Goal: Task Accomplishment & Management: Manage account settings

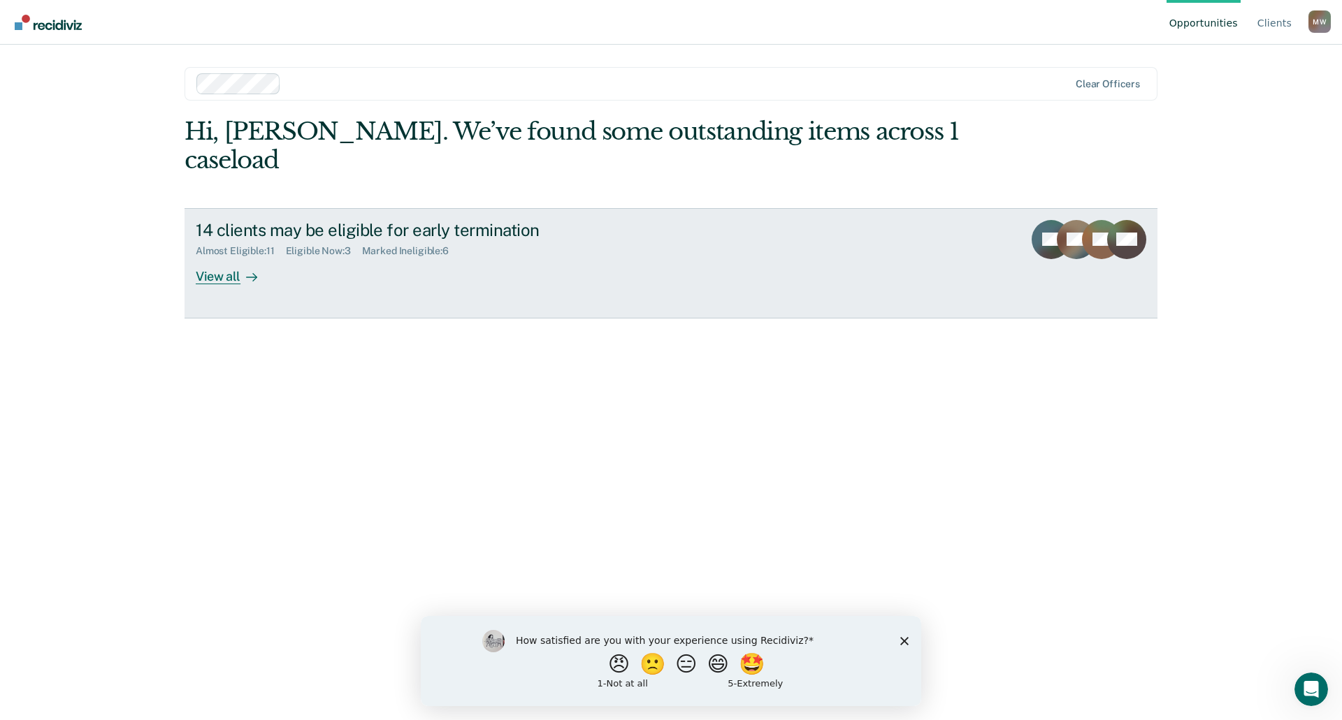
click at [233, 257] on div "View all" at bounding box center [235, 270] width 78 height 27
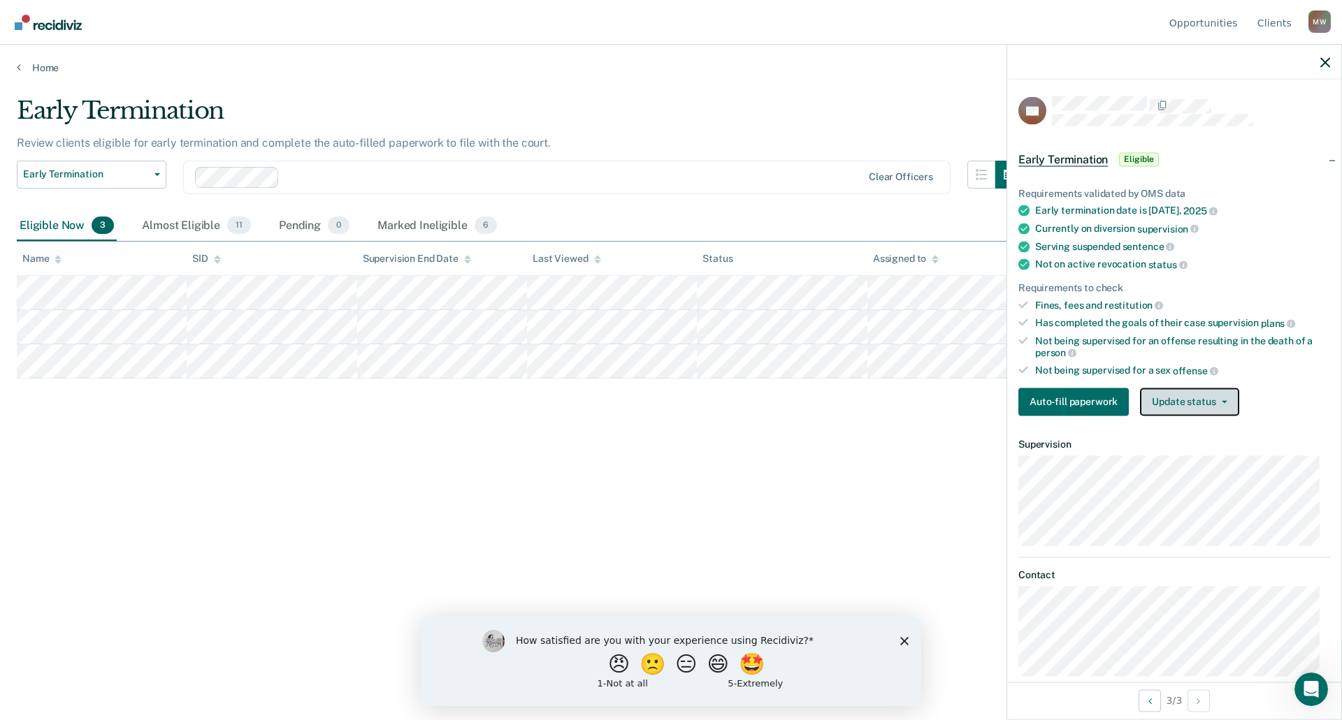
click at [1222, 401] on icon "button" at bounding box center [1225, 401] width 6 height 3
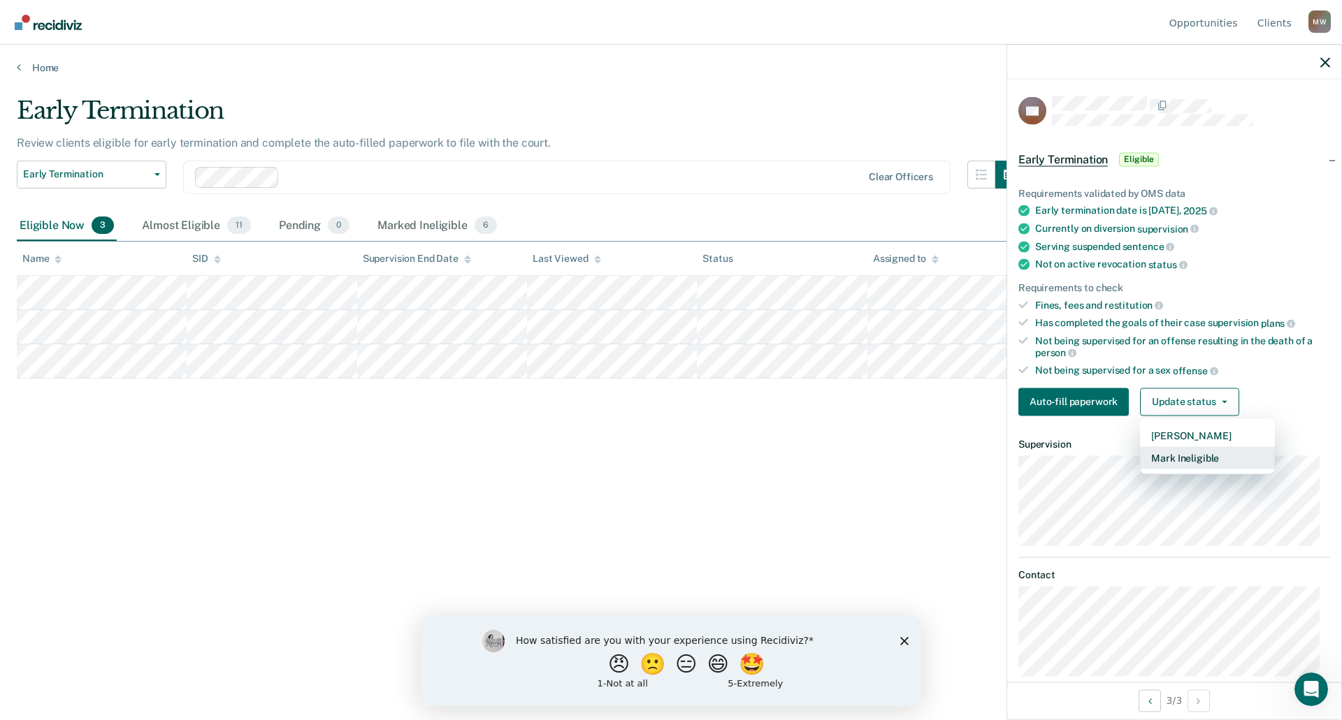
click at [1204, 462] on button "Mark Ineligible" at bounding box center [1207, 458] width 135 height 22
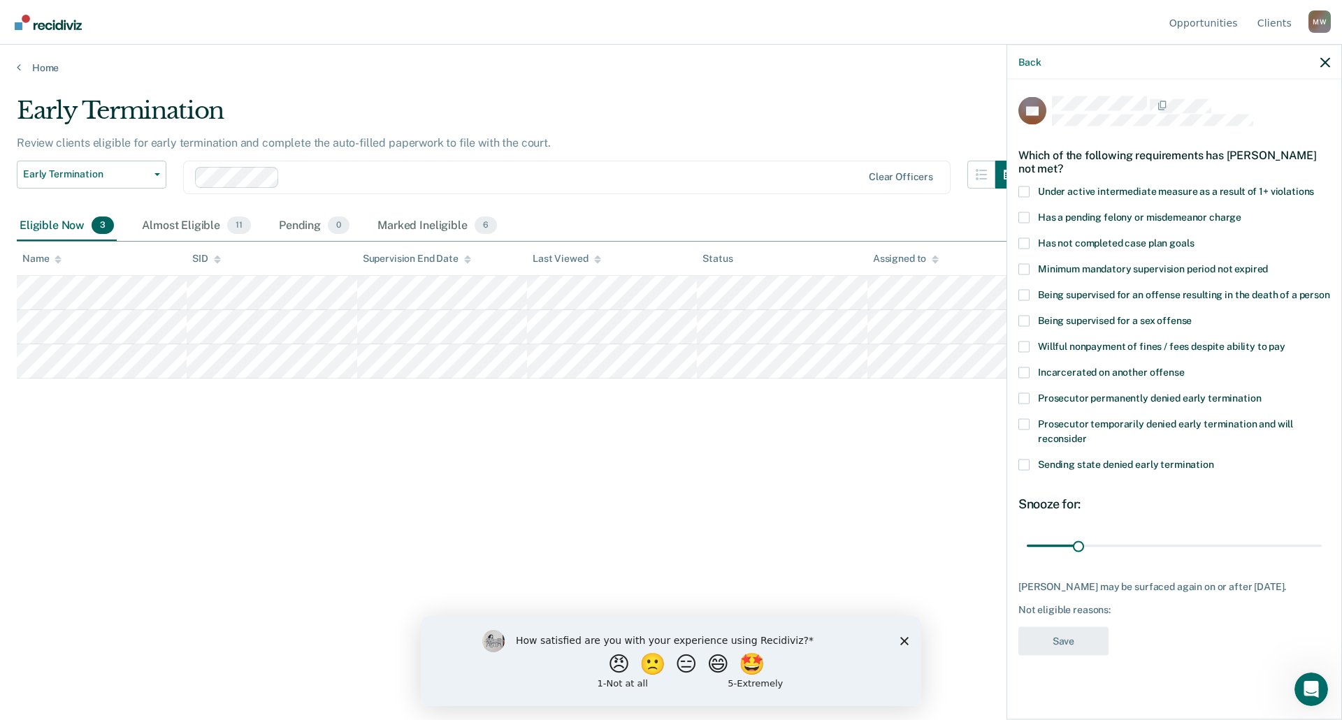
click at [1025, 245] on span at bounding box center [1023, 243] width 11 height 11
click at [1194, 238] on input "Has not completed case plan goals" at bounding box center [1194, 238] width 0 height 0
drag, startPoint x: 1077, startPoint y: 544, endPoint x: 1128, endPoint y: 544, distance: 51.0
click at [1128, 544] on input "range" at bounding box center [1174, 546] width 295 height 24
drag, startPoint x: 1126, startPoint y: 544, endPoint x: 1087, endPoint y: 551, distance: 39.2
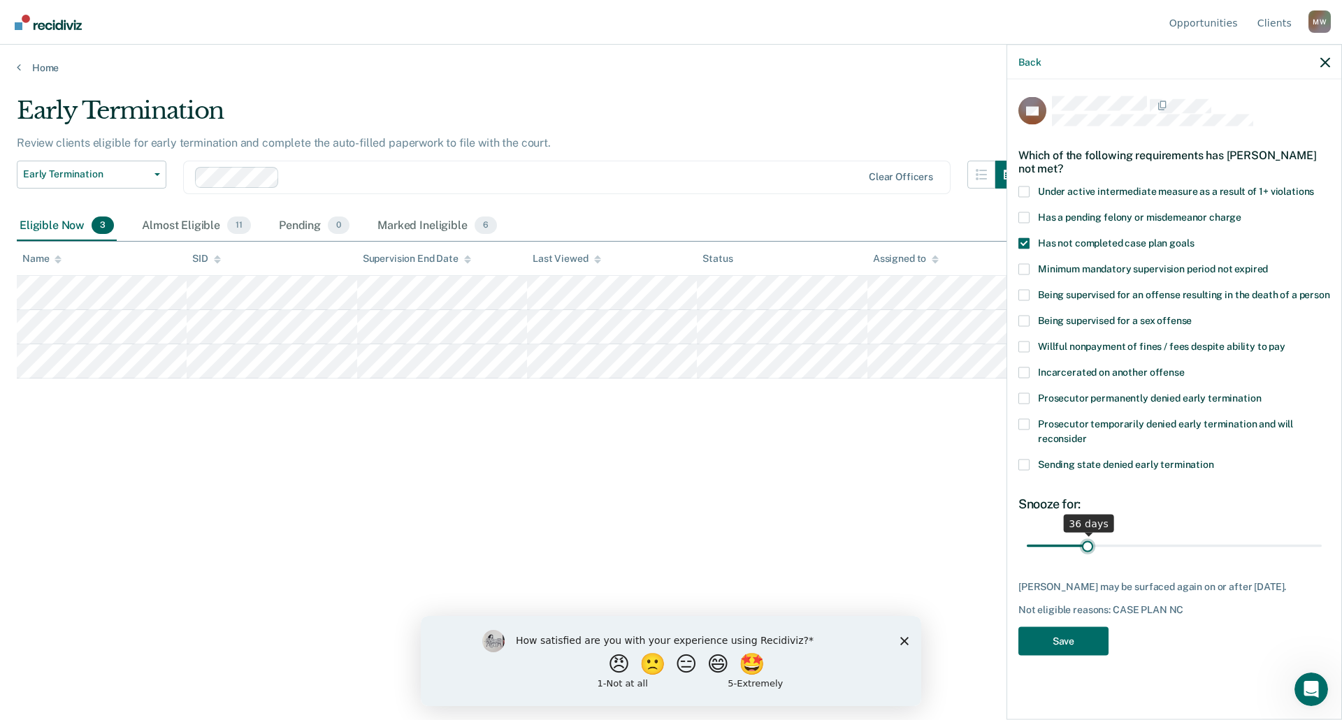
type input "36"
click at [1087, 551] on input "range" at bounding box center [1174, 546] width 295 height 24
click at [1059, 648] on button "Save" at bounding box center [1063, 641] width 90 height 29
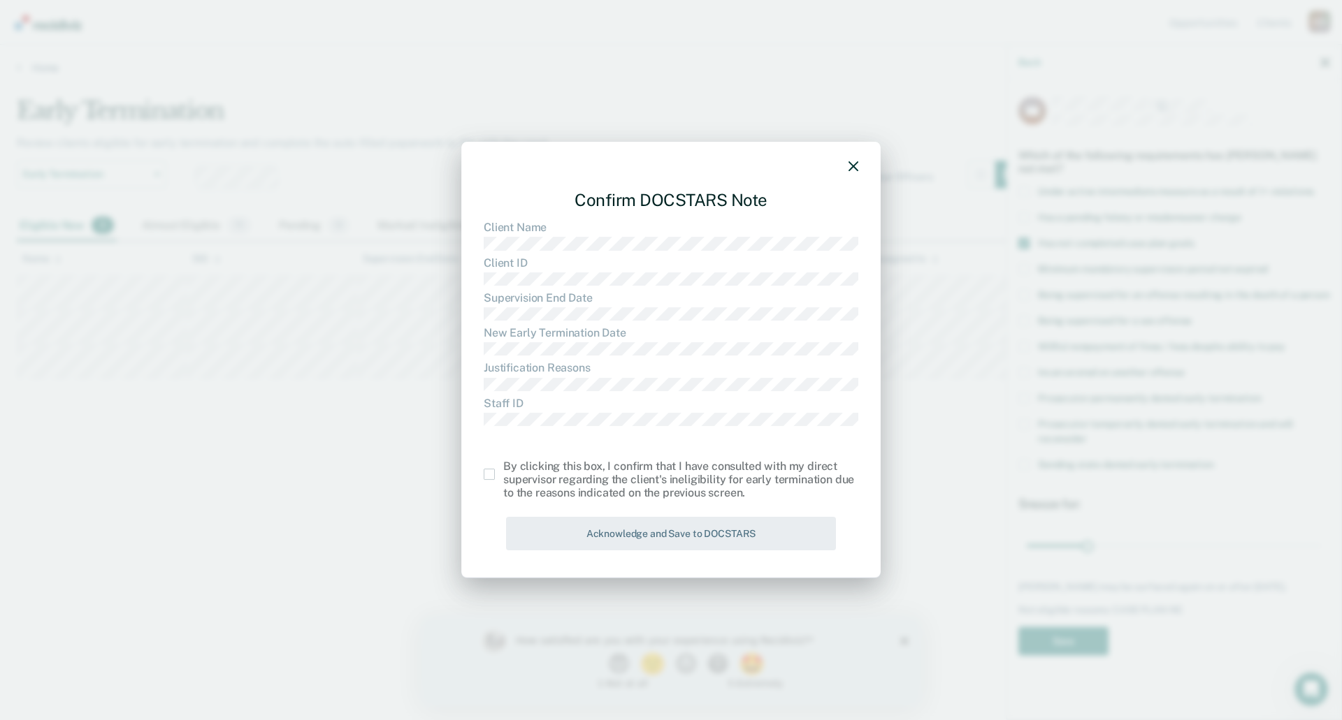
click at [495, 472] on label at bounding box center [494, 474] width 20 height 11
click at [503, 469] on input "checkbox" at bounding box center [503, 469] width 0 height 0
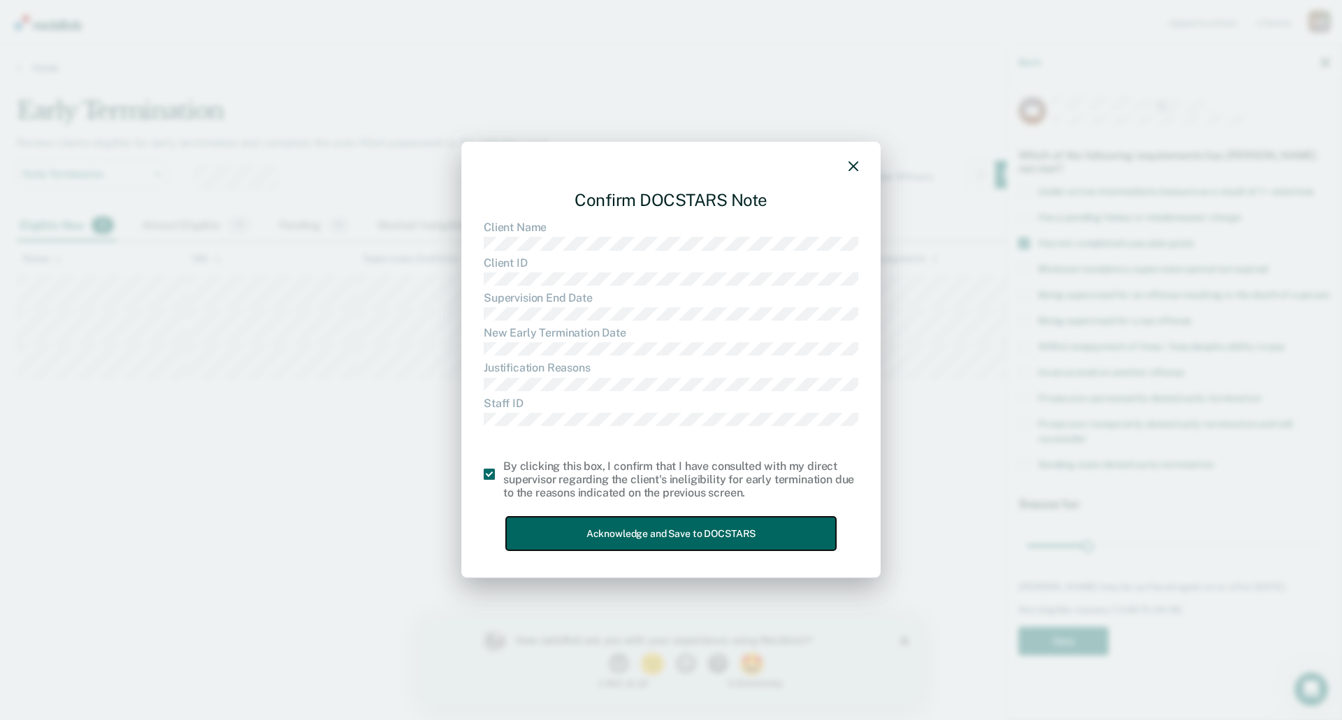
click at [667, 533] on button "Acknowledge and Save to DOCSTARS" at bounding box center [671, 534] width 330 height 34
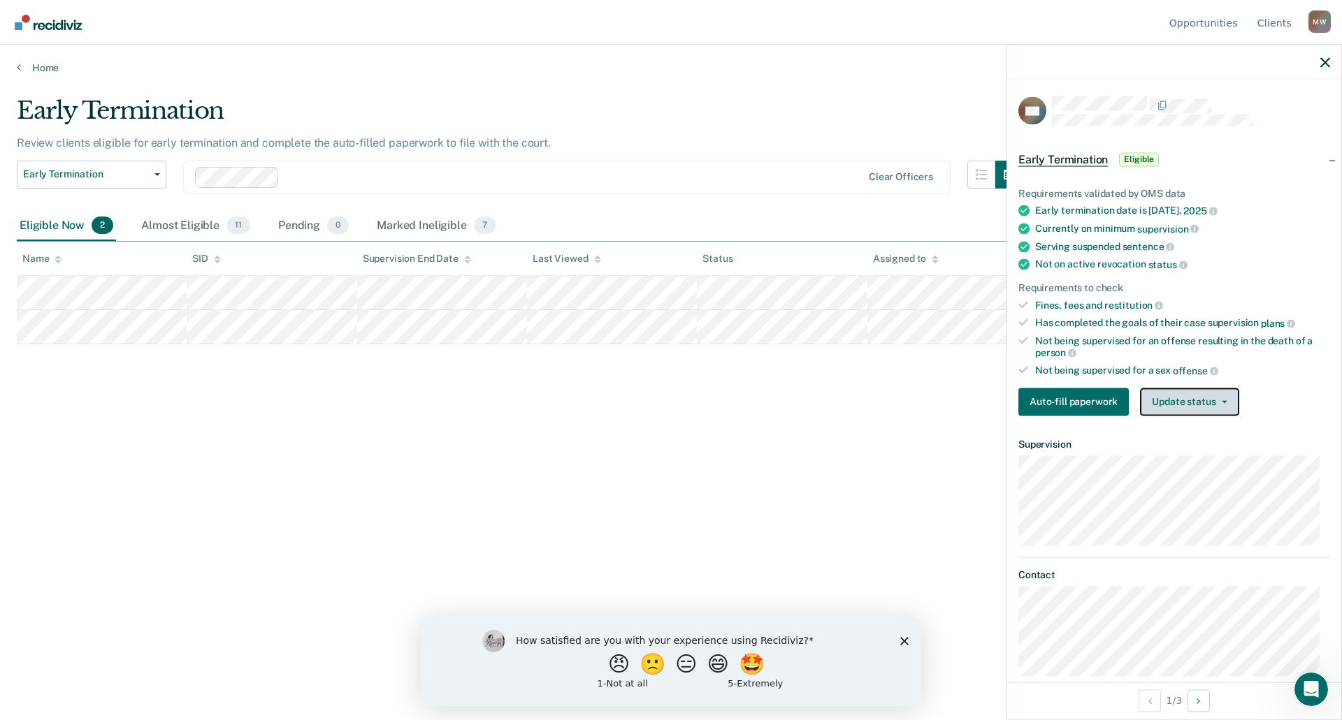
click at [1231, 403] on button "Update status" at bounding box center [1189, 402] width 99 height 28
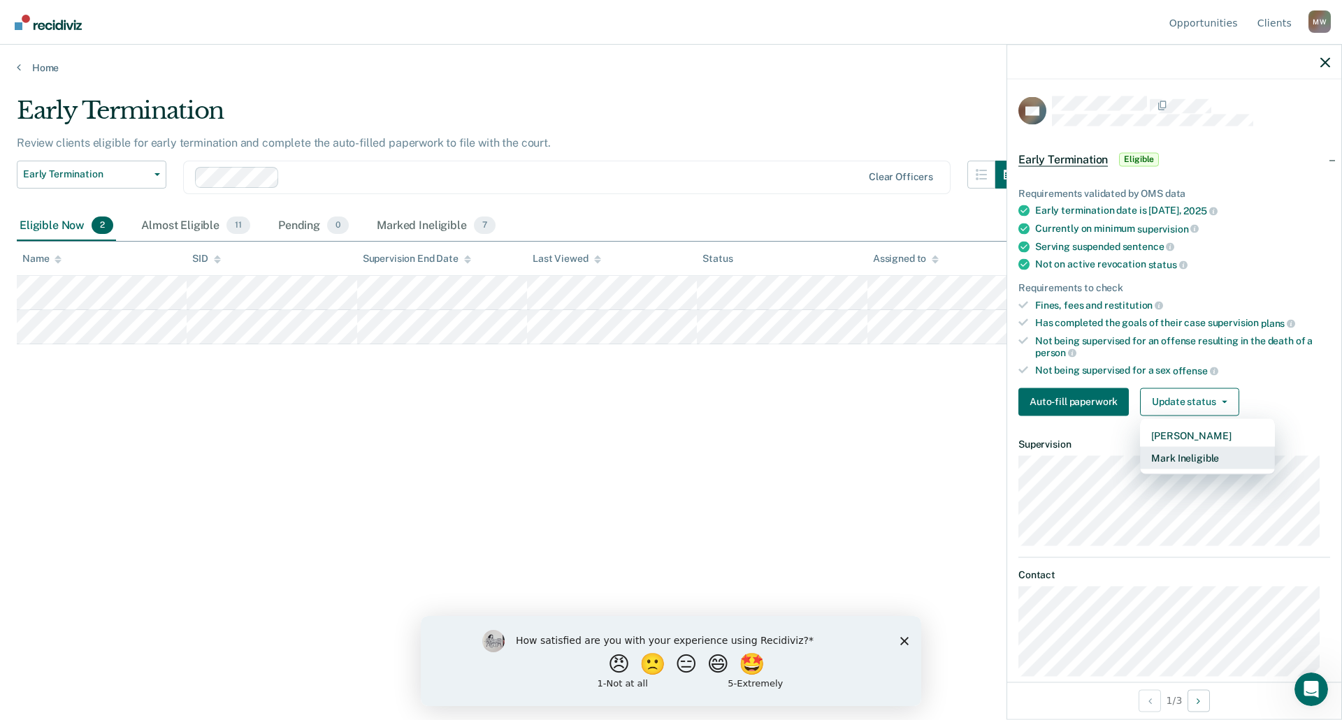
click at [1202, 454] on button "Mark Ineligible" at bounding box center [1207, 458] width 135 height 22
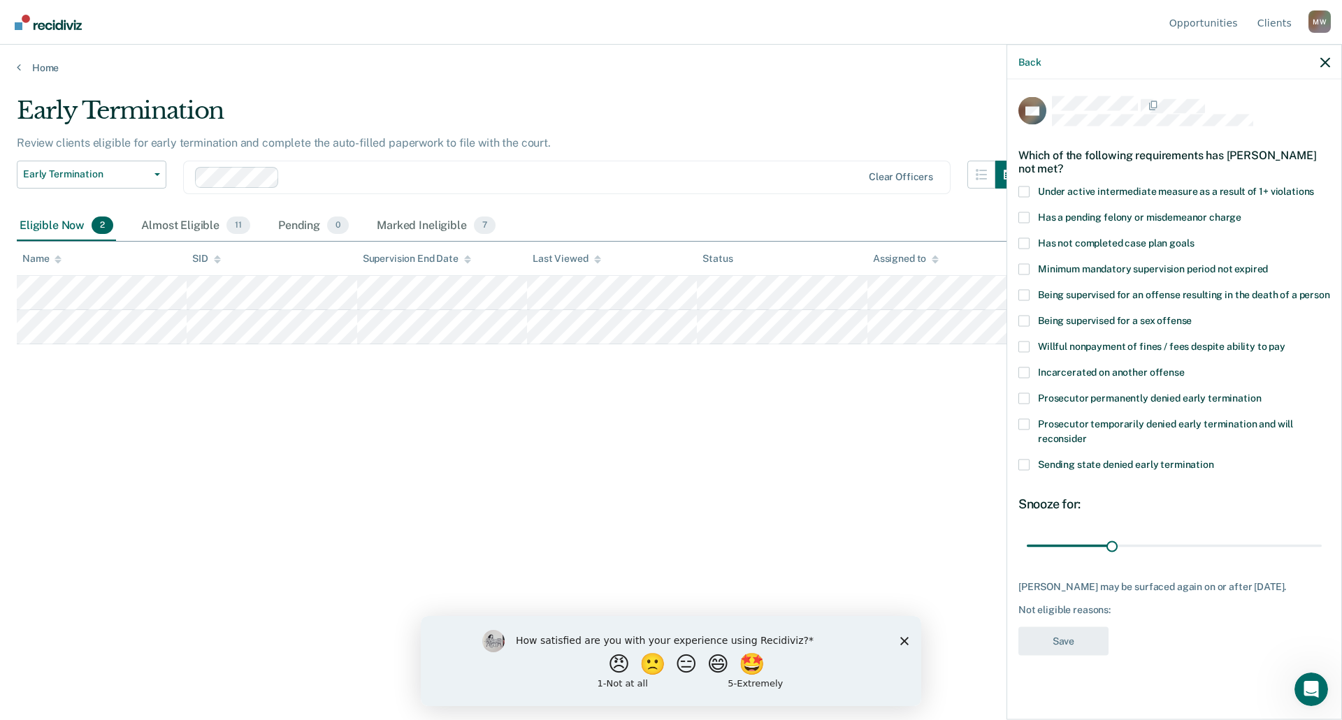
click at [1022, 345] on span at bounding box center [1023, 346] width 11 height 11
click at [1285, 341] on input "Willful nonpayment of fines / fees despite ability to pay" at bounding box center [1285, 341] width 0 height 0
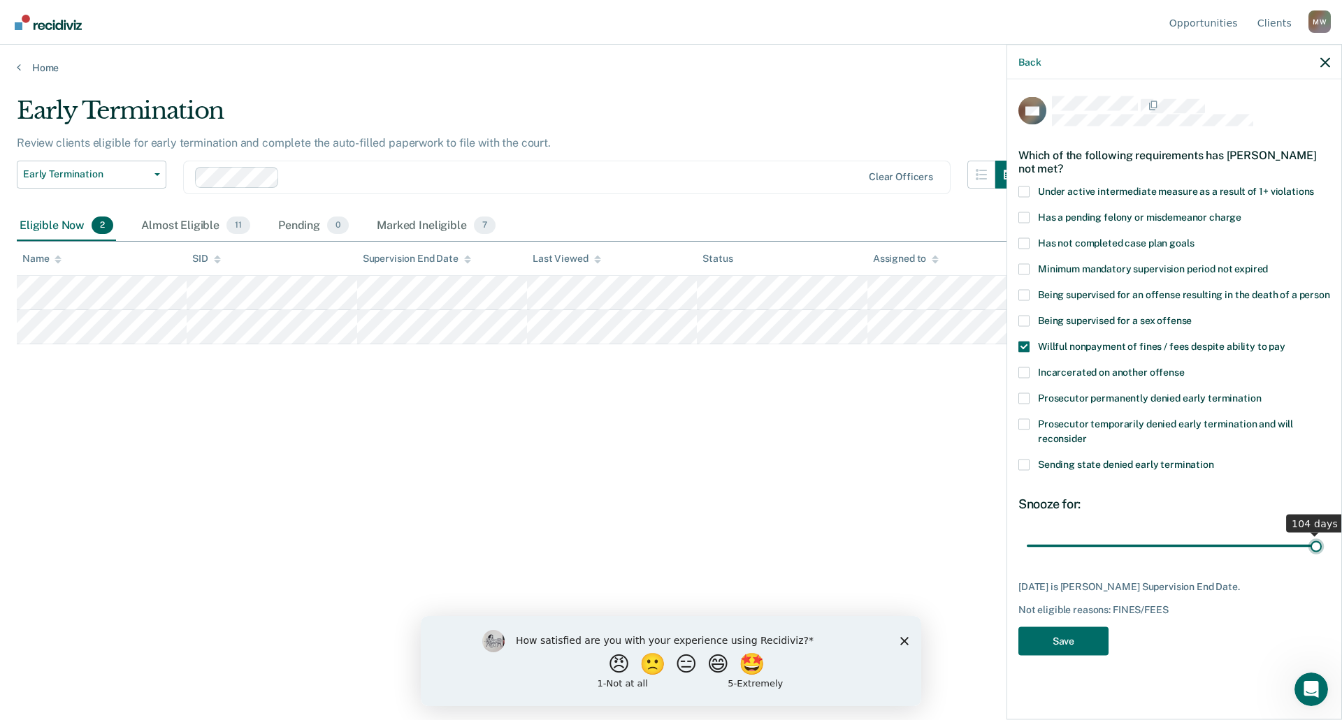
drag, startPoint x: 1110, startPoint y: 542, endPoint x: 1330, endPoint y: 544, distance: 220.1
type input "104"
click at [1321, 544] on input "range" at bounding box center [1174, 546] width 295 height 24
click at [1076, 636] on button "Save" at bounding box center [1063, 641] width 90 height 29
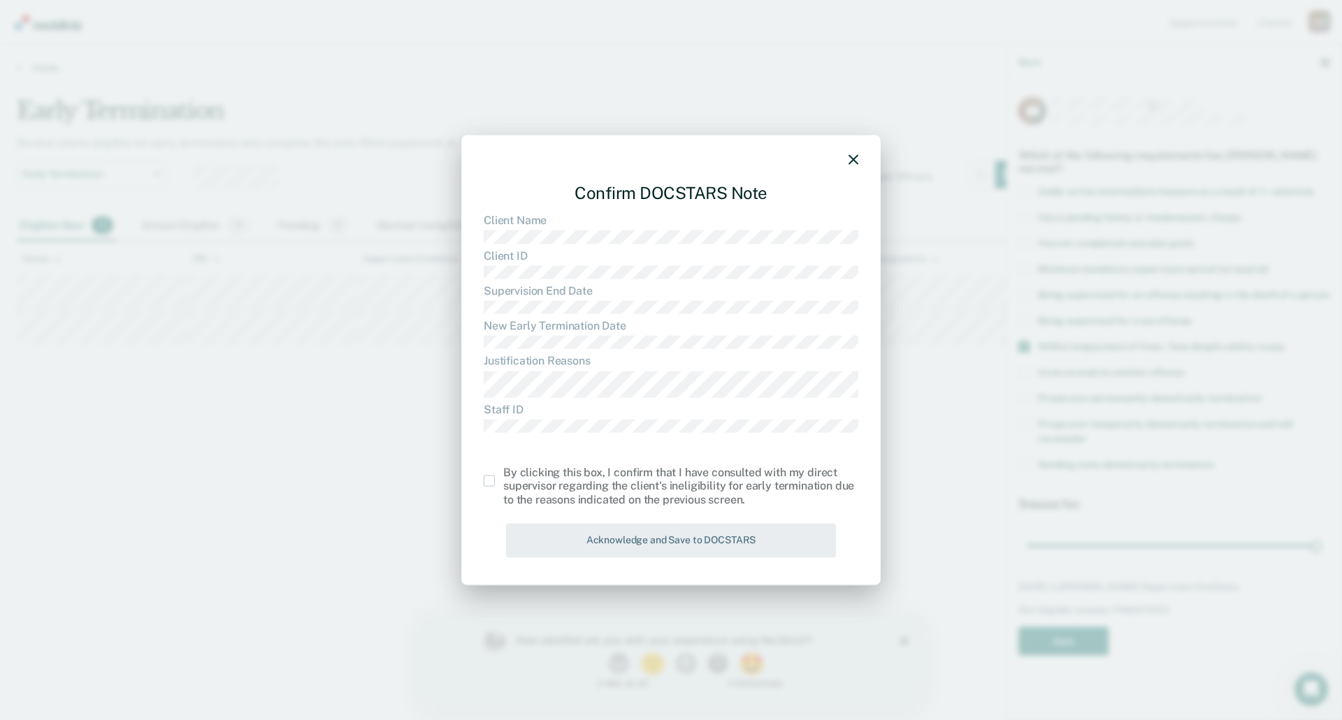
click at [493, 480] on span at bounding box center [489, 480] width 11 height 11
click at [503, 475] on input "checkbox" at bounding box center [503, 475] width 0 height 0
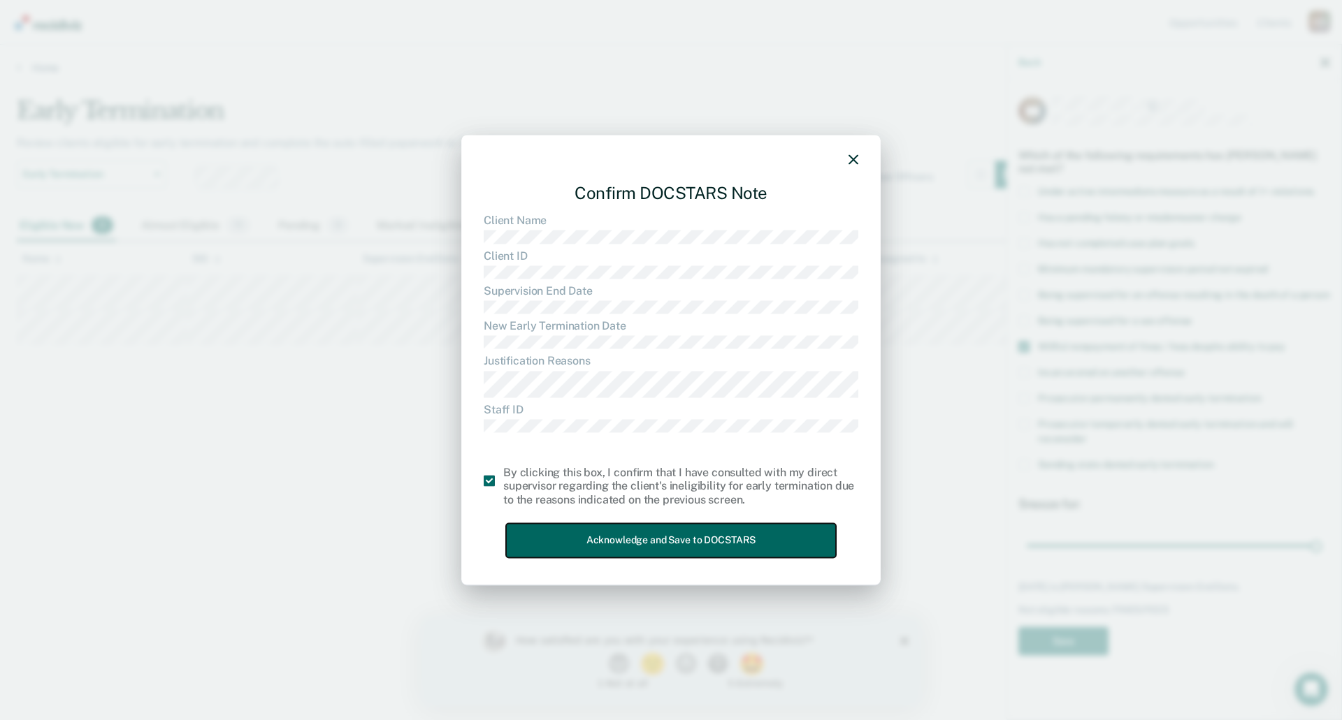
click at [615, 544] on button "Acknowledge and Save to DOCSTARS" at bounding box center [671, 540] width 330 height 34
